Goal: Task Accomplishment & Management: Use online tool/utility

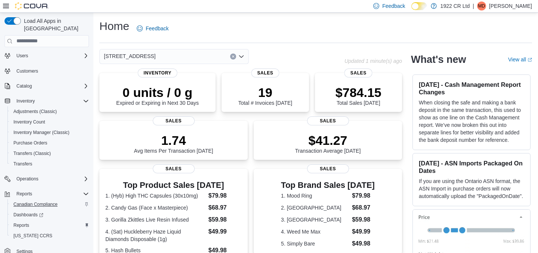
scroll to position [29, 0]
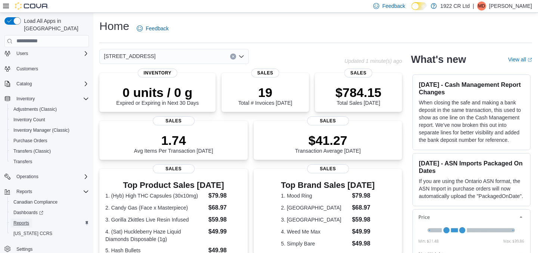
click at [25, 220] on span "Reports" at bounding box center [21, 223] width 16 height 6
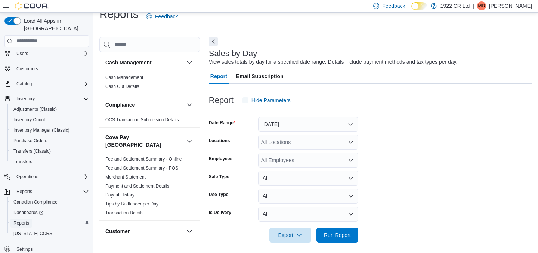
scroll to position [16, 0]
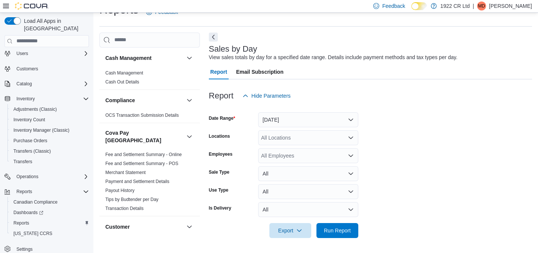
click at [284, 136] on div "All Locations" at bounding box center [308, 137] width 100 height 15
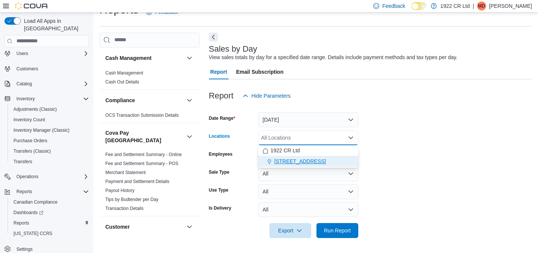
click at [319, 158] on div "[STREET_ADDRESS]" at bounding box center [308, 160] width 91 height 7
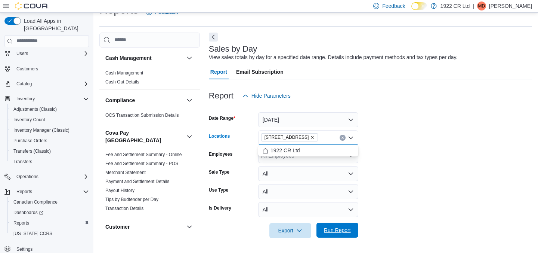
click at [336, 232] on span "Run Report" at bounding box center [337, 229] width 27 height 7
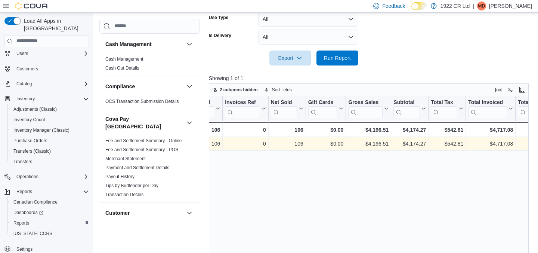
scroll to position [0, 139]
